Goal: Task Accomplishment & Management: Manage account settings

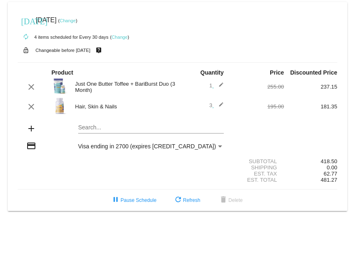
click at [76, 20] on link "Change" at bounding box center [68, 20] width 16 height 5
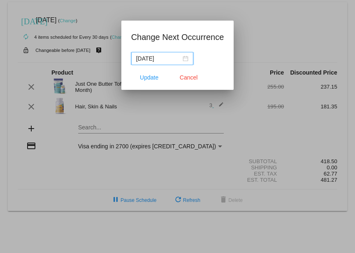
click at [186, 60] on div "[DATE]" at bounding box center [162, 58] width 52 height 9
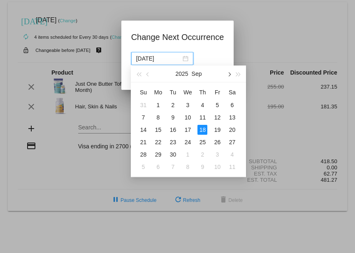
click at [229, 74] on span "button" at bounding box center [229, 74] width 4 height 4
click at [187, 128] on div "15" at bounding box center [188, 130] width 10 height 10
type input "[DATE]"
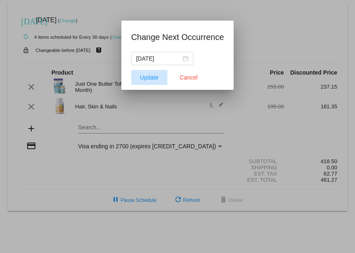
click at [151, 77] on span "Update" at bounding box center [149, 77] width 19 height 7
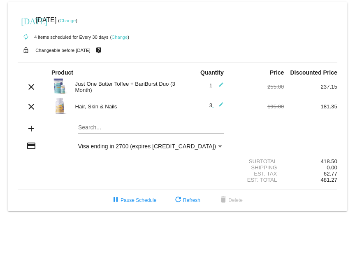
click at [118, 39] on link "Change" at bounding box center [119, 37] width 16 height 5
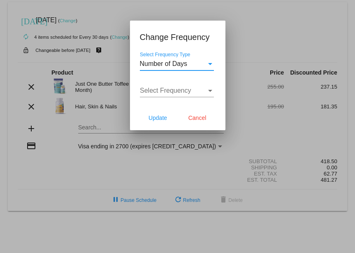
click at [209, 64] on div "Select Frequency Type" at bounding box center [210, 64] width 4 height 2
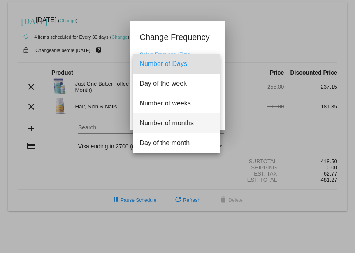
click at [172, 123] on span "Number of months" at bounding box center [176, 123] width 74 height 20
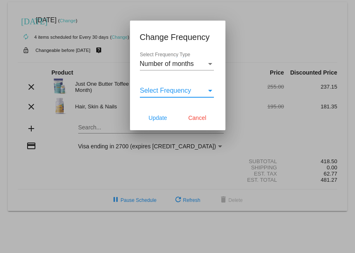
click at [209, 92] on div "Select Frequency" at bounding box center [210, 90] width 7 height 7
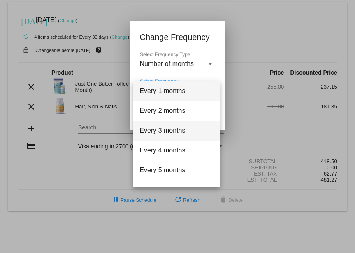
click at [171, 130] on span "Every 3 months" at bounding box center [176, 131] width 74 height 20
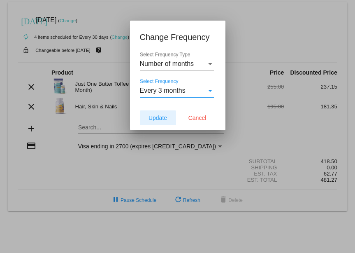
click at [161, 118] on span "Update" at bounding box center [158, 117] width 19 height 7
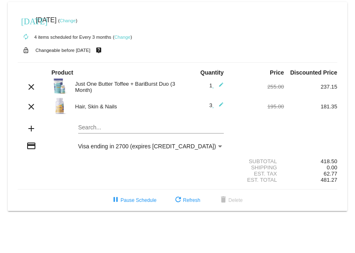
click at [76, 19] on link "Change" at bounding box center [68, 20] width 16 height 5
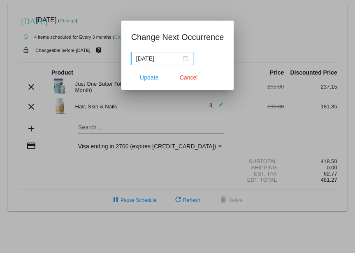
click at [184, 58] on div "[DATE]" at bounding box center [162, 58] width 52 height 9
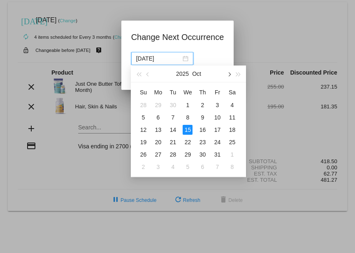
click at [229, 74] on span "button" at bounding box center [229, 74] width 4 height 4
click at [187, 129] on div "12" at bounding box center [188, 130] width 10 height 10
type input "[DATE]"
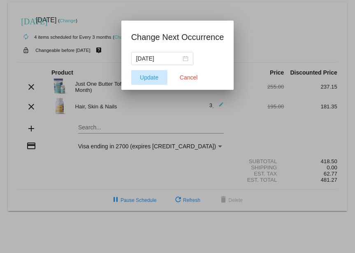
click at [150, 77] on span "Update" at bounding box center [149, 77] width 19 height 7
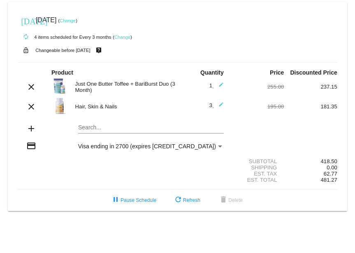
drag, startPoint x: 126, startPoint y: 27, endPoint x: 96, endPoint y: -18, distance: 54.2
click at [96, 0] on html "[DATE] [DATE] ( Change ) autorenew 4 items scheduled for Every 3 months ( Chang…" at bounding box center [177, 126] width 355 height 253
